Goal: Task Accomplishment & Management: Manage account settings

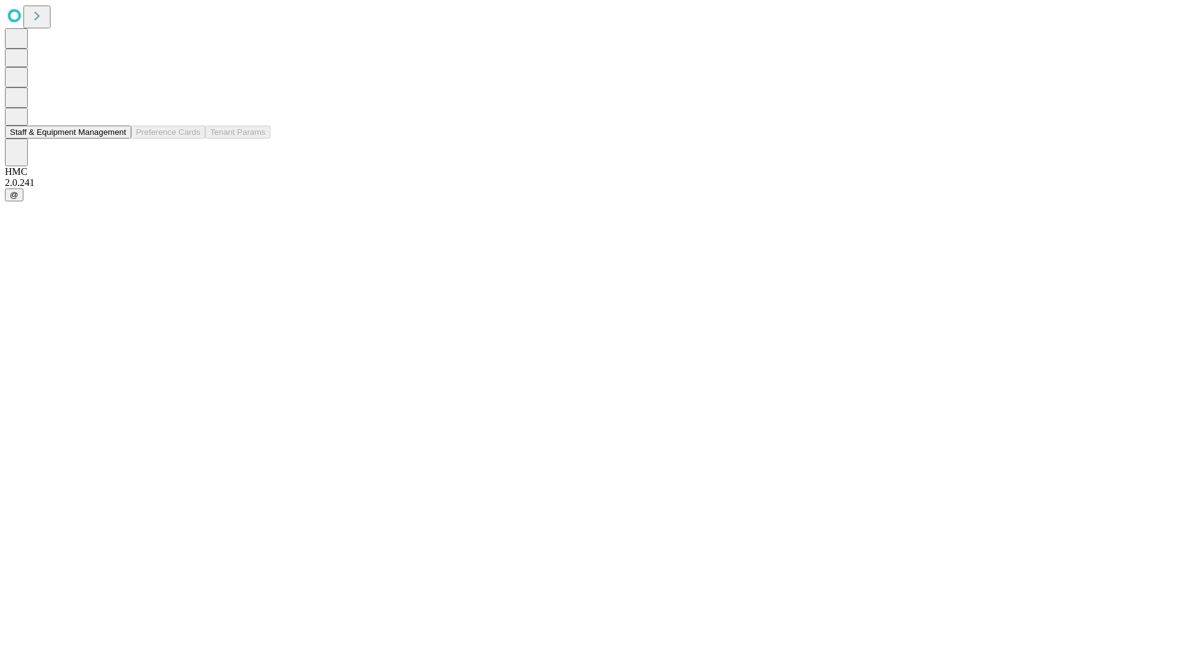
click at [118, 139] on button "Staff & Equipment Management" at bounding box center [68, 132] width 126 height 13
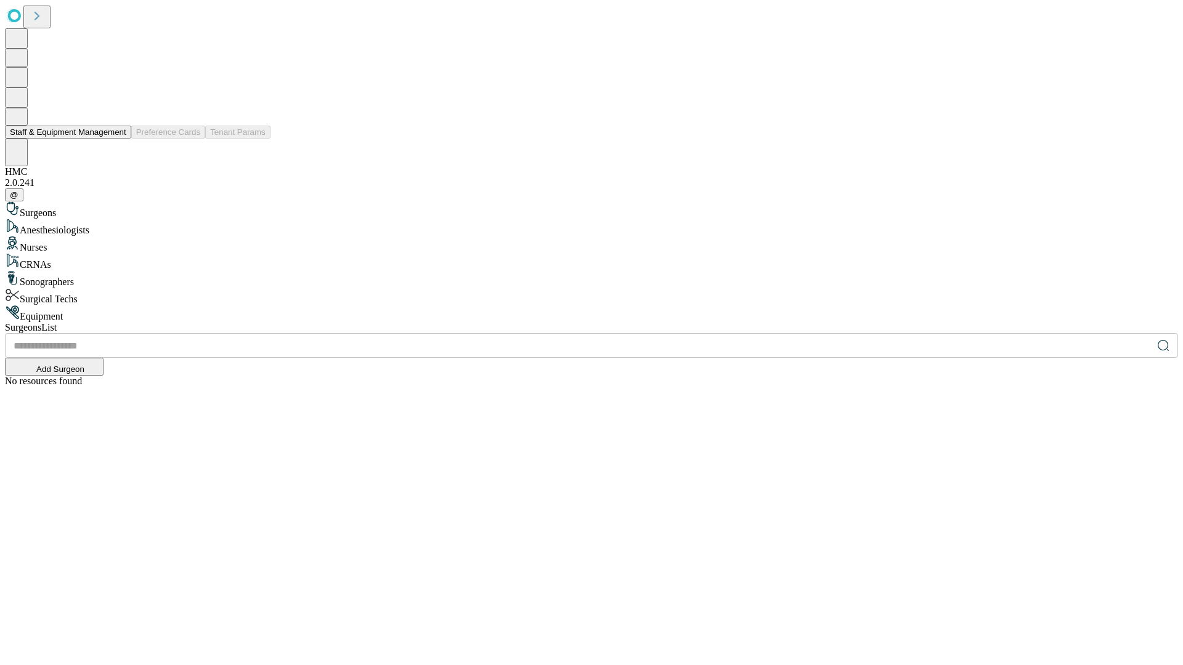
click at [118, 139] on button "Staff & Equipment Management" at bounding box center [68, 132] width 126 height 13
